Goal: Transaction & Acquisition: Obtain resource

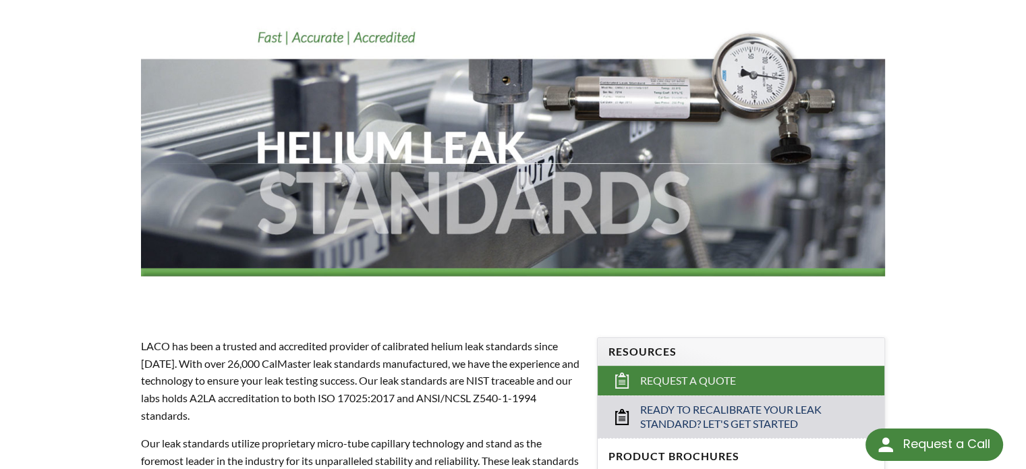
select select "Widget di traduzione della lingua"
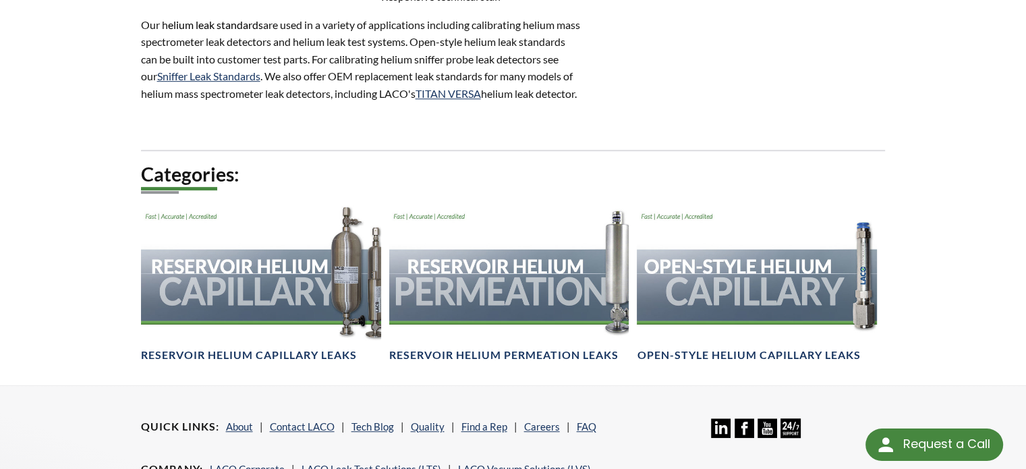
scroll to position [809, 0]
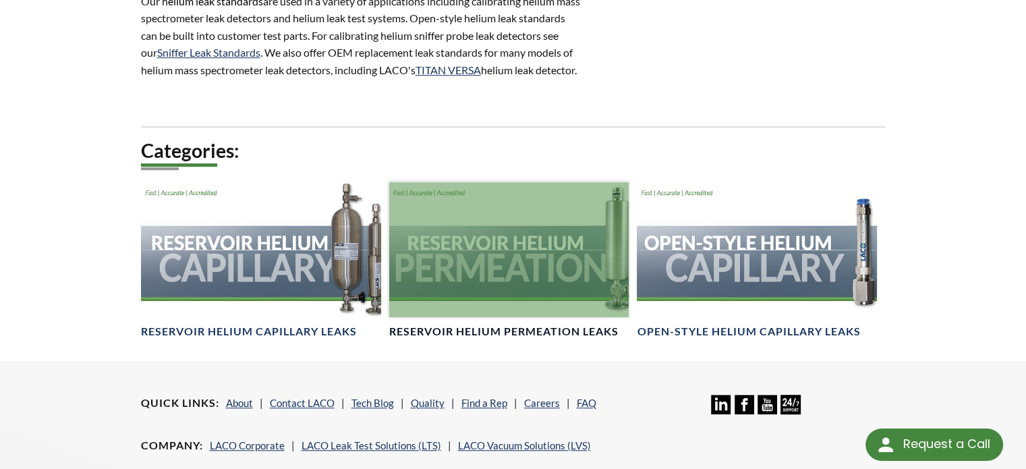
click at [527, 263] on div at bounding box center [509, 249] width 240 height 135
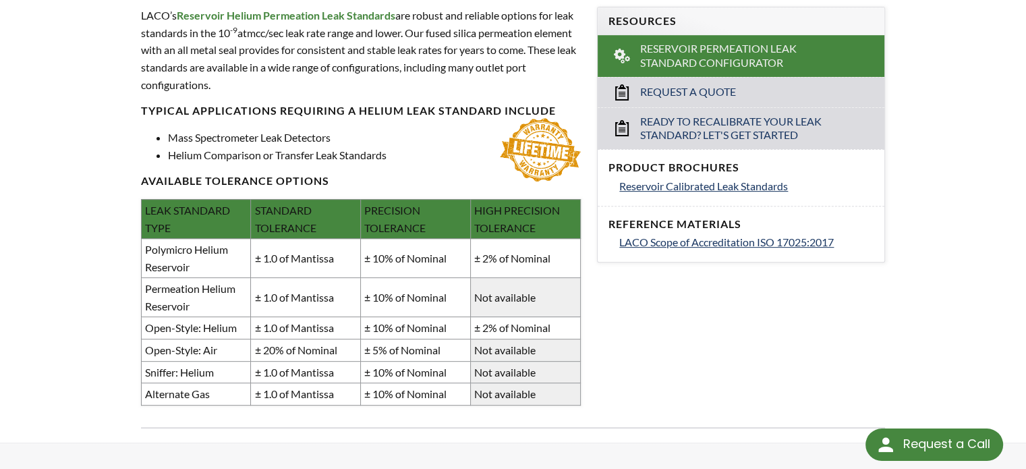
scroll to position [352, 0]
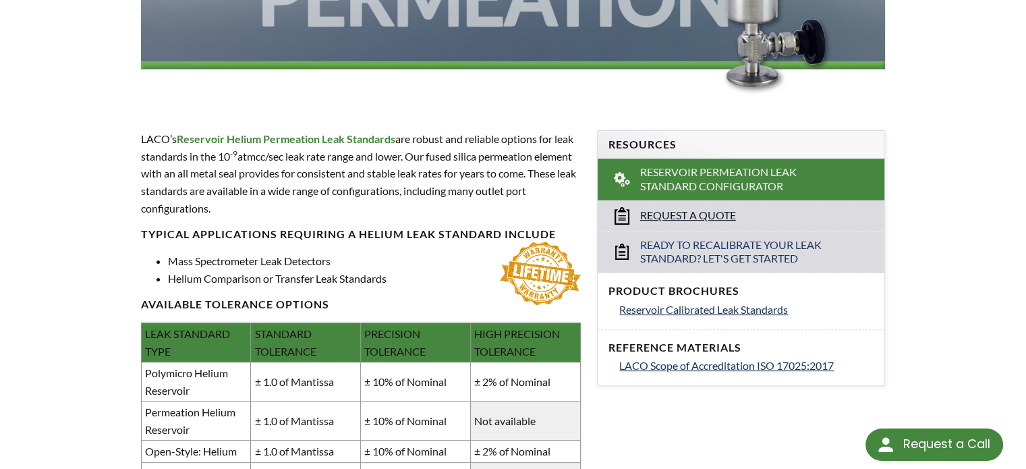
click at [671, 204] on link "Request a Quote" at bounding box center [741, 215] width 287 height 30
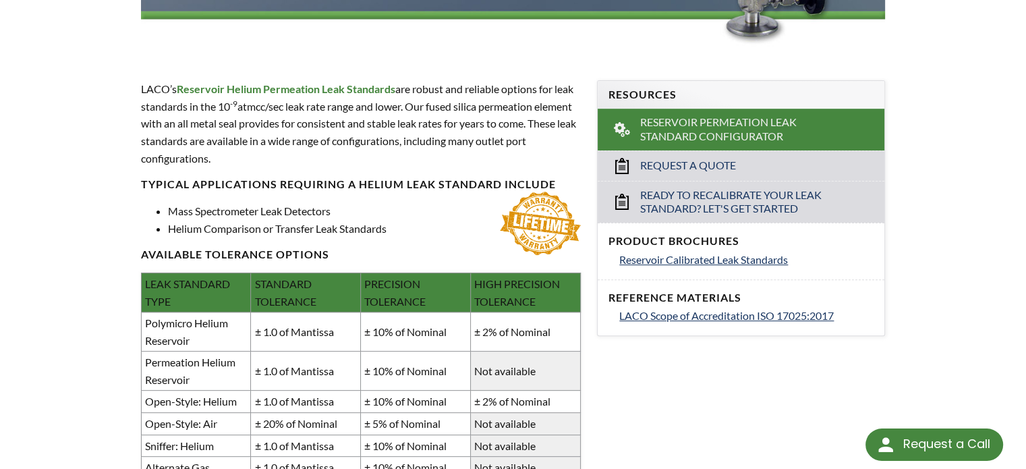
scroll to position [0, 0]
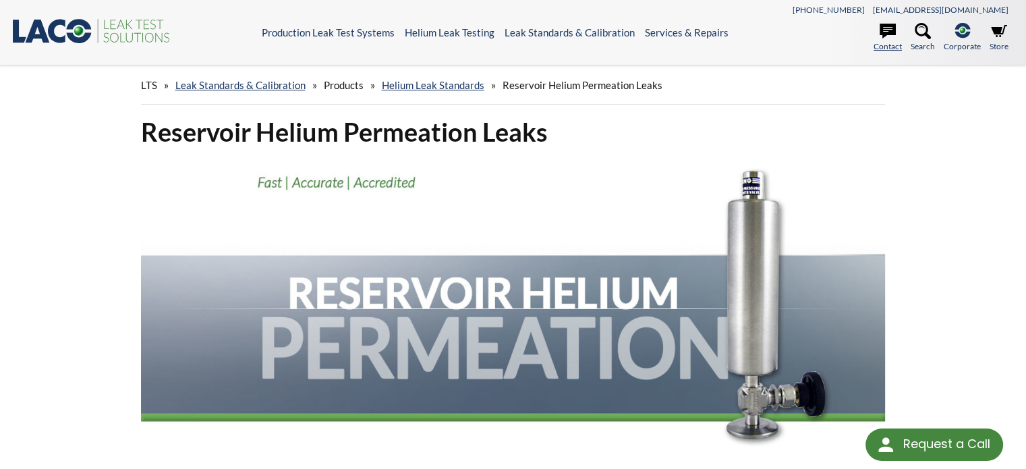
click at [887, 28] on icon at bounding box center [887, 31] width 16 height 15
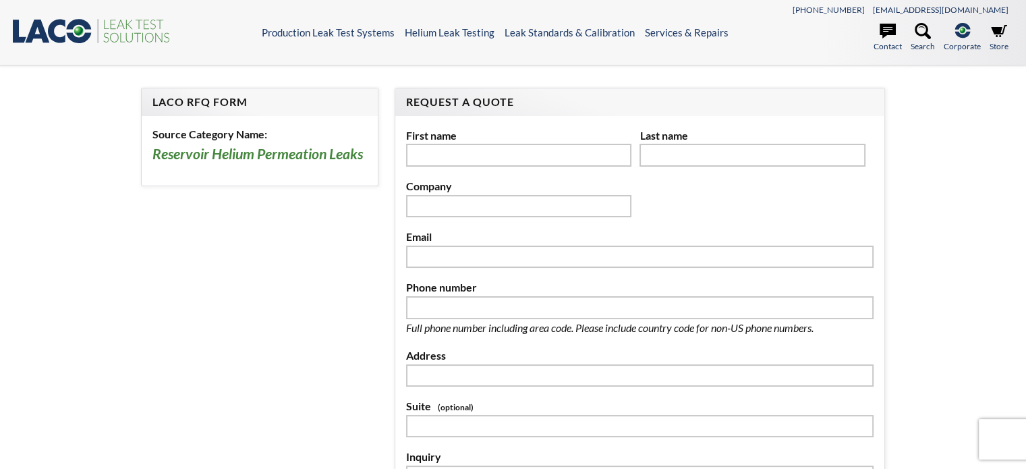
select select "Widget di traduzione della lingua"
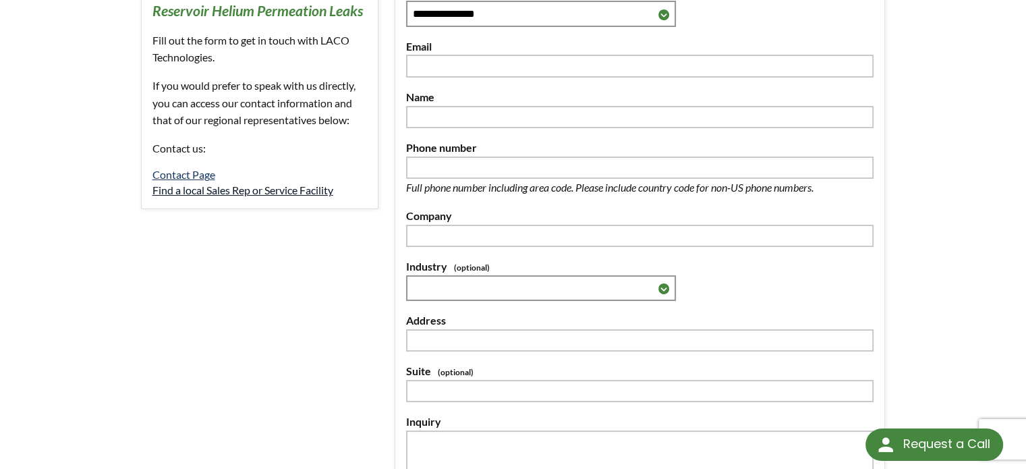
scroll to position [135, 0]
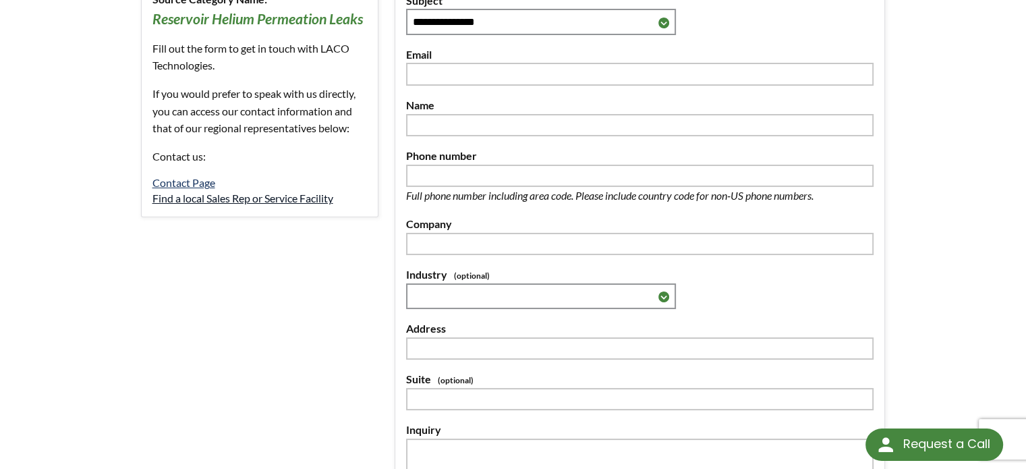
click at [213, 196] on link "Find a local Sales Rep or Service Facility" at bounding box center [242, 198] width 181 height 13
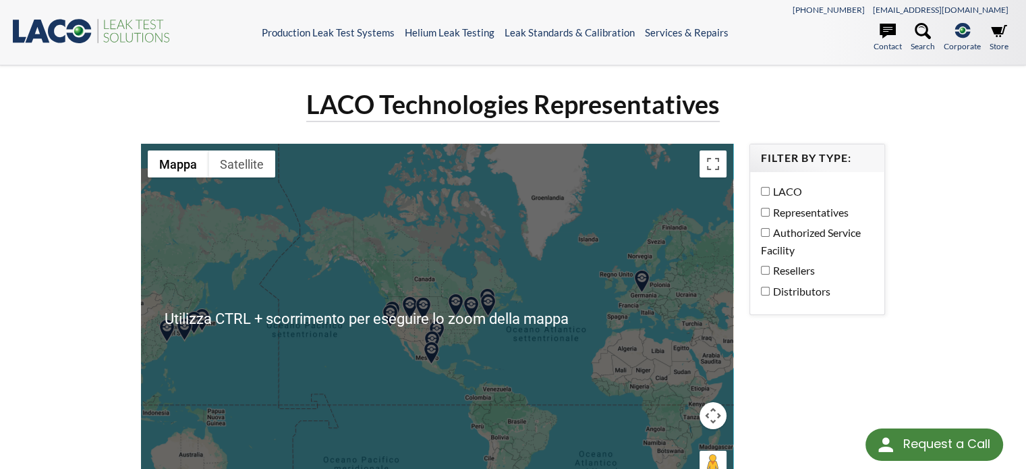
click at [647, 307] on div at bounding box center [437, 319] width 592 height 350
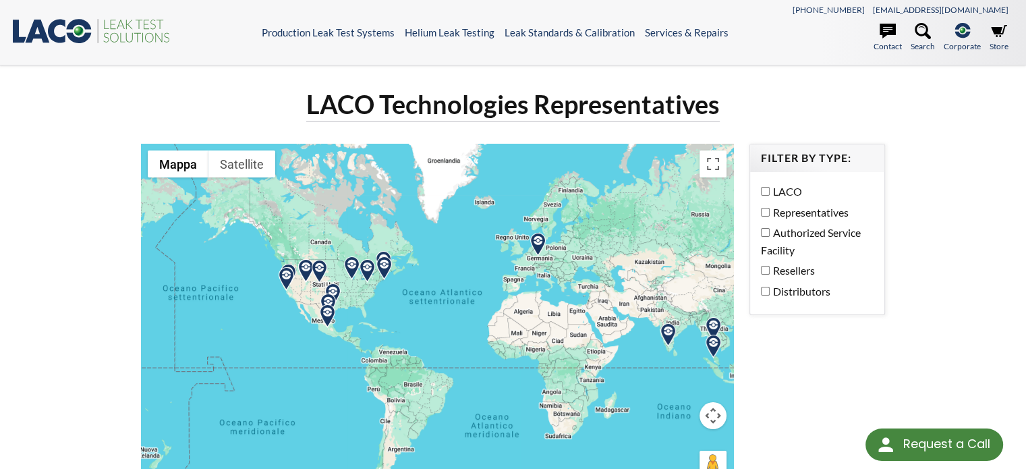
drag, startPoint x: 641, startPoint y: 301, endPoint x: 529, endPoint y: 265, distance: 117.1
click at [529, 265] on div at bounding box center [437, 319] width 592 height 350
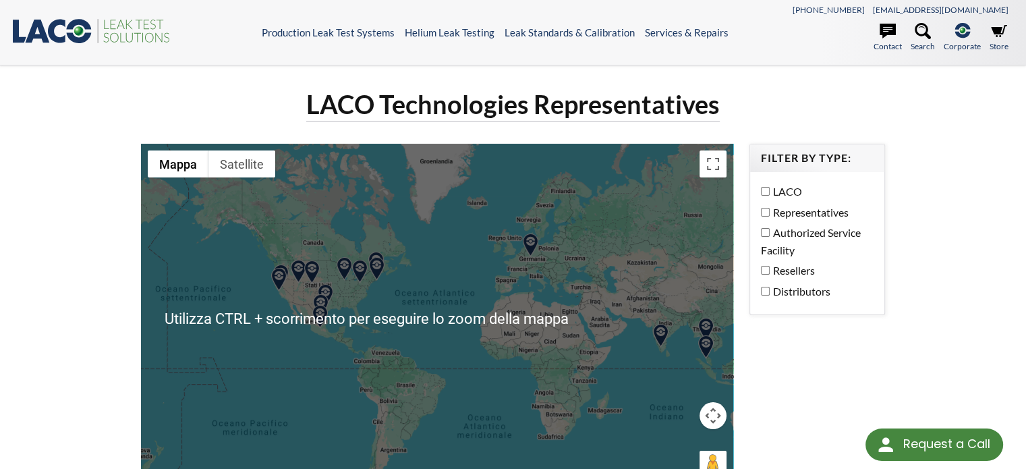
scroll to position [67, 0]
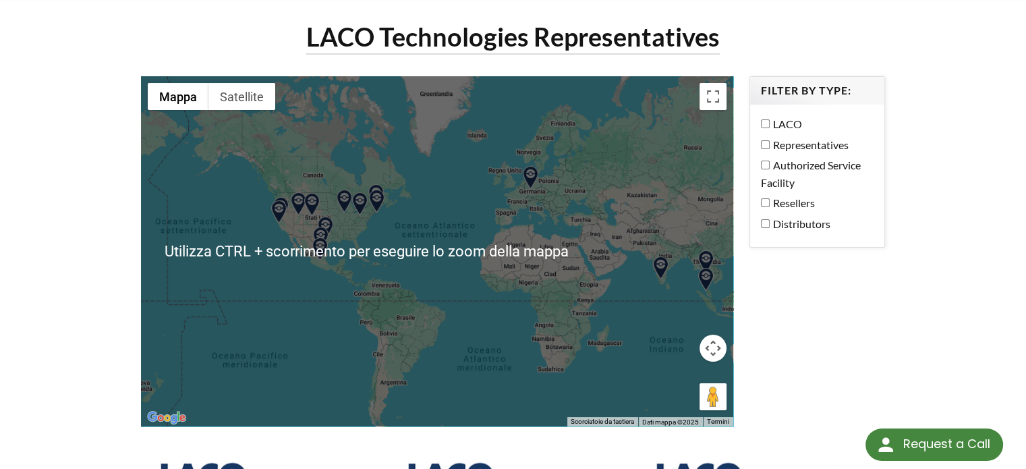
click at [533, 212] on div at bounding box center [437, 251] width 592 height 350
